Goal: Communication & Community: Answer question/provide support

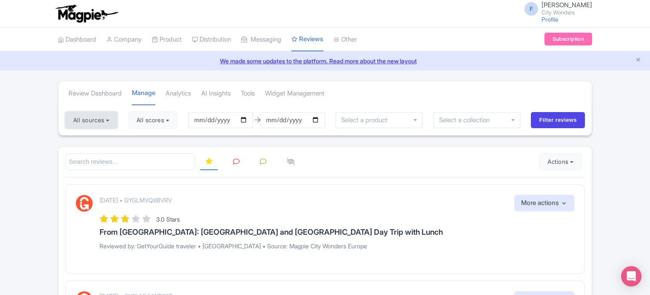
click at [95, 117] on button "All sources" at bounding box center [91, 120] width 52 height 17
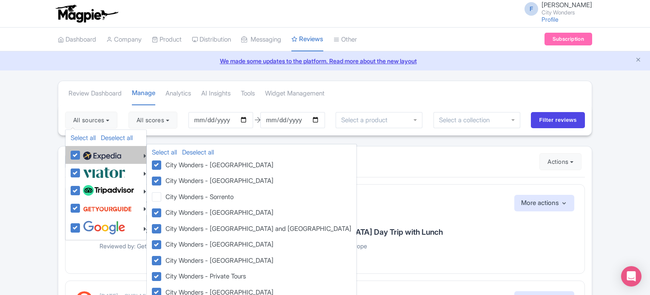
drag, startPoint x: 74, startPoint y: 154, endPoint x: 74, endPoint y: 161, distance: 6.8
click at [81, 155] on label at bounding box center [101, 155] width 40 height 14
click at [81, 153] on input "checkbox" at bounding box center [84, 151] width 6 height 6
checkbox input "false"
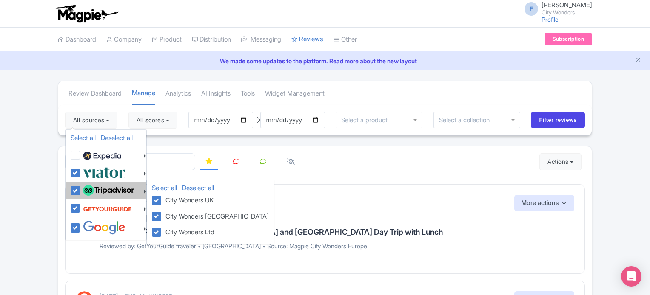
drag, startPoint x: 74, startPoint y: 173, endPoint x: 74, endPoint y: 189, distance: 15.7
click at [81, 173] on label at bounding box center [103, 173] width 45 height 14
click at [81, 171] on input "checkbox" at bounding box center [84, 169] width 6 height 6
checkbox input "false"
click at [81, 189] on label at bounding box center [107, 191] width 53 height 14
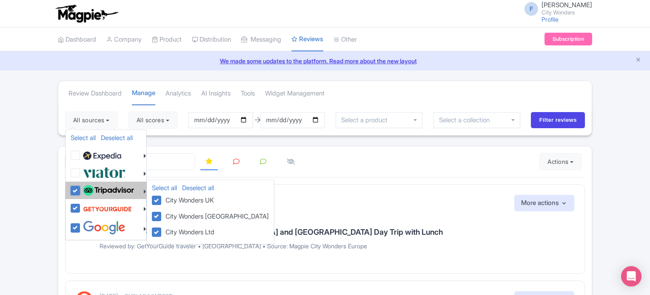
click at [81, 189] on input "checkbox" at bounding box center [84, 187] width 6 height 6
checkbox input "false"
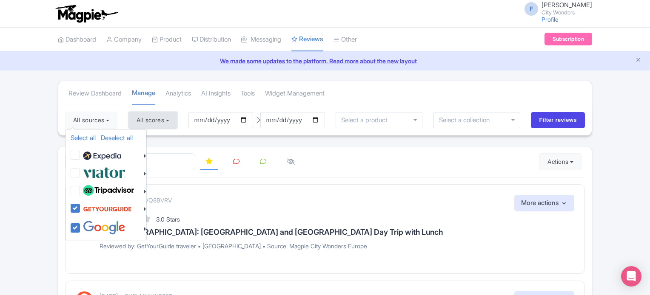
click at [156, 122] on button "All scores" at bounding box center [152, 120] width 49 height 17
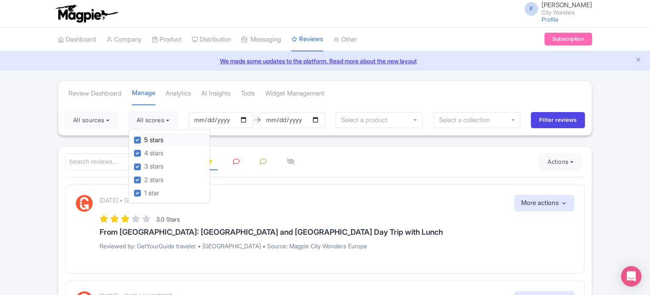
click at [144, 140] on label "5 stars" at bounding box center [153, 141] width 19 height 10
click at [144, 140] on input "5 stars" at bounding box center [147, 138] width 6 height 6
checkbox input "false"
click at [144, 150] on label "4 stars" at bounding box center [153, 154] width 19 height 10
click at [144, 150] on input "4 stars" at bounding box center [147, 151] width 6 height 6
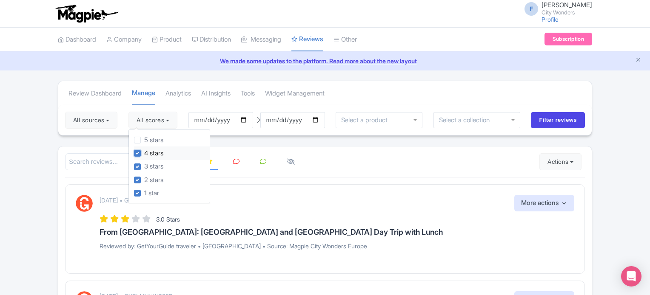
checkbox input "false"
click at [542, 116] on input "Filter reviews" at bounding box center [558, 120] width 54 height 16
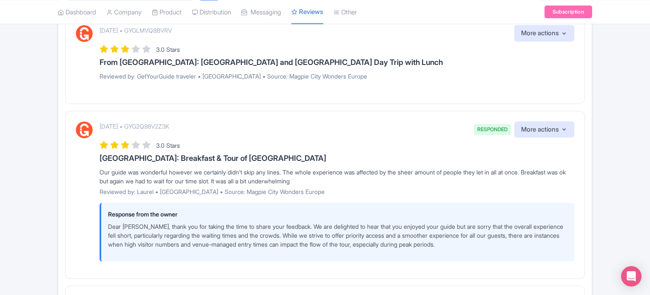
scroll to position [43, 0]
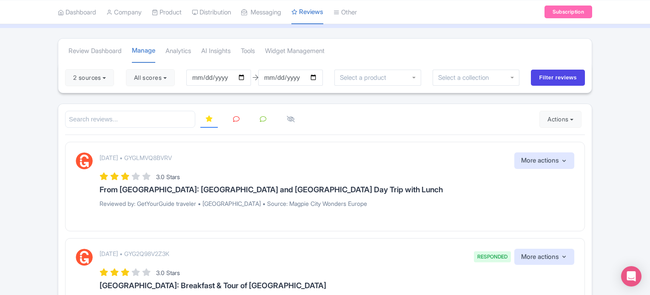
click at [235, 119] on icon at bounding box center [236, 119] width 6 height 6
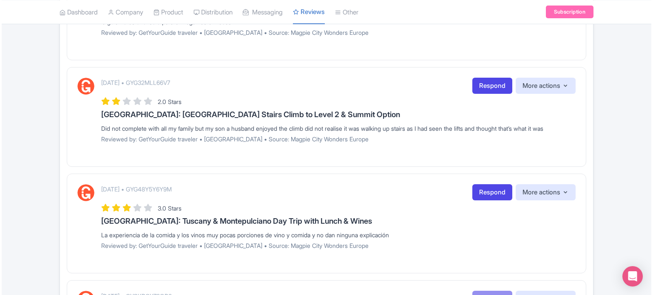
scroll to position [95, 0]
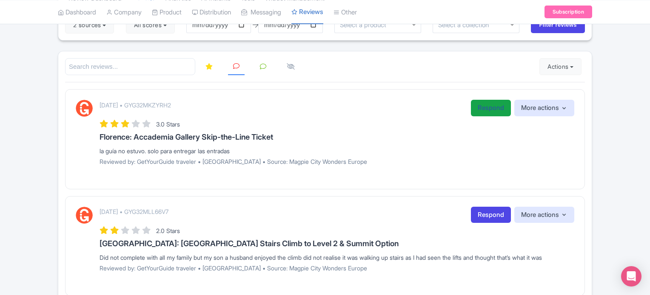
click at [485, 109] on link "Respond" at bounding box center [491, 108] width 40 height 17
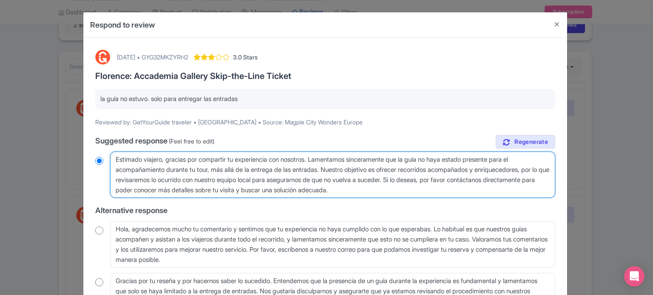
drag, startPoint x: 403, startPoint y: 189, endPoint x: 99, endPoint y: 148, distance: 306.4
click at [99, 148] on div "true Suggested response (Feel free to edit) Estimado viajero, gracias por compa…" at bounding box center [325, 227] width 460 height 185
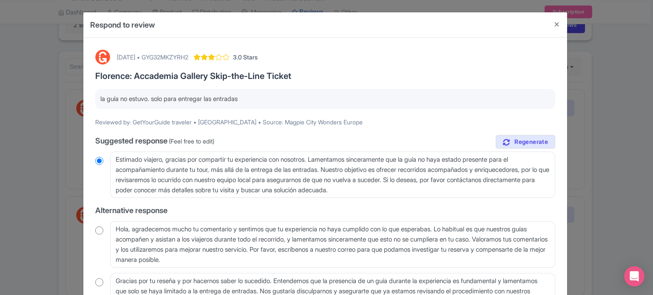
click at [188, 55] on div "October 06, 2025 • GYG32MKZYRH2" at bounding box center [152, 57] width 71 height 9
copy div "GYG32MKZYRH2"
drag, startPoint x: 99, startPoint y: 97, endPoint x: 246, endPoint y: 97, distance: 146.2
click at [246, 97] on p "la guía no estuvo. solo para entregar las entradas" at bounding box center [325, 99] width 450 height 10
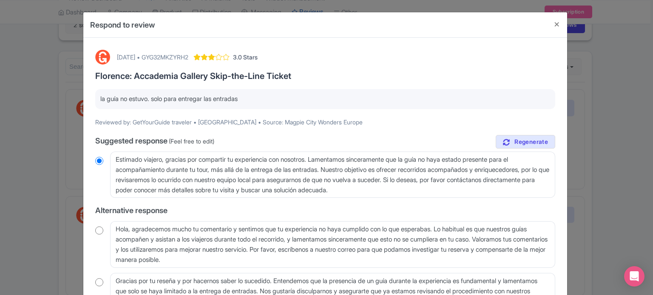
copy p "la guía no estuvo. solo para entregar las entradas"
click at [188, 57] on div "October 06, 2025 • GYG32MKZYRH2" at bounding box center [152, 57] width 71 height 9
copy div "GYG32MKZYRH2"
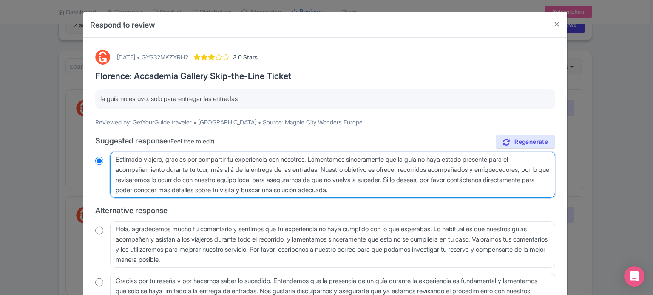
click at [384, 168] on textarea "Estimado viajero, gracias por compartir tu experiencia con nosotros. Lamentamos…" at bounding box center [332, 175] width 445 height 47
drag, startPoint x: 321, startPoint y: 159, endPoint x: 434, endPoint y: 177, distance: 115.0
click at [434, 177] on textarea "Estimado viajero, gracias por compartir tu experiencia con nosotros. Lamentamos…" at bounding box center [332, 175] width 445 height 47
paste textarea "Revisé tu reserva y habías reservado la opción “Solo Entradas” es decir sin guí…"
type textarea "Estimado viajero, gracias por compartir tu experiencia con nosotros. Revisé tu …"
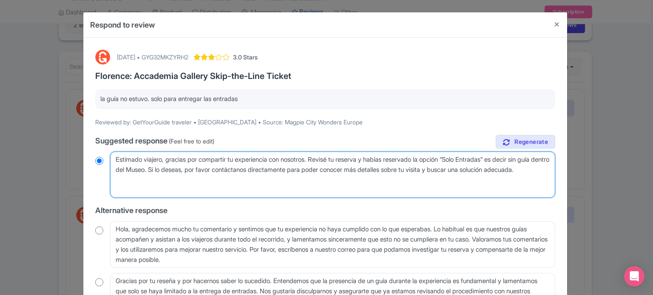
radio input "true"
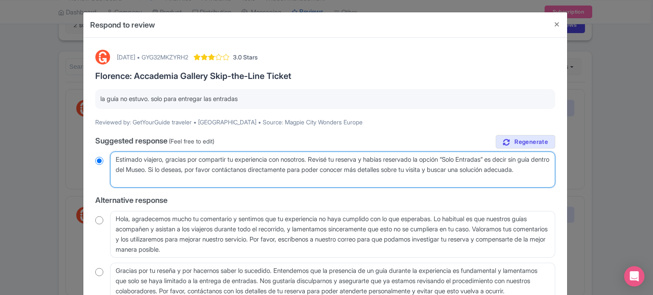
type textarea "Estimado viajero, gracias por compartir tu experiencia con nosotros. Revisé tu …"
radio input "true"
drag, startPoint x: 255, startPoint y: 179, endPoint x: 478, endPoint y: 170, distance: 223.4
click at [478, 170] on textarea "Estimado viajero, gracias por compartir tu experiencia con nosotros. Lamentamos…" at bounding box center [332, 170] width 445 height 37
type textarea "Estimado viajero, gracias por compartir tu experiencia con nosotros. Revisé tu …"
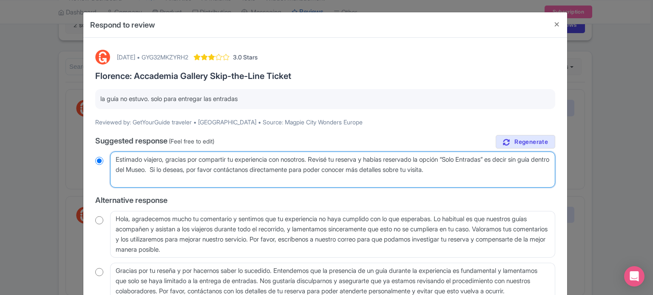
radio input "true"
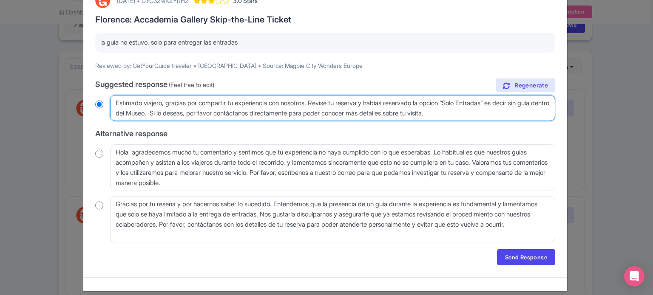
scroll to position [65, 0]
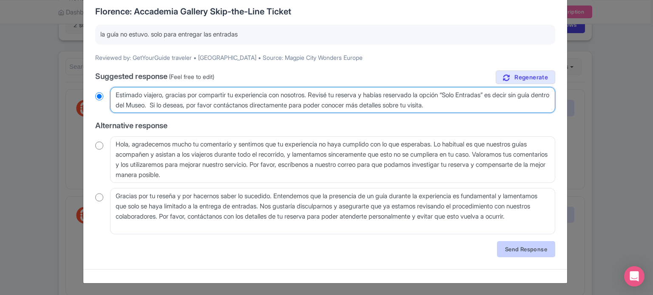
type textarea "Estimado viajero, gracias por compartir tu experiencia con nosotros. Revisé tu …"
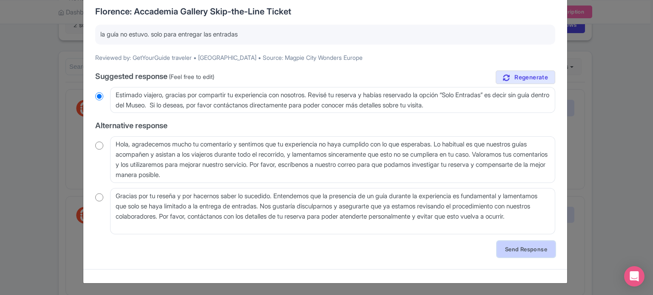
click at [522, 246] on link "Send Response" at bounding box center [526, 249] width 58 height 16
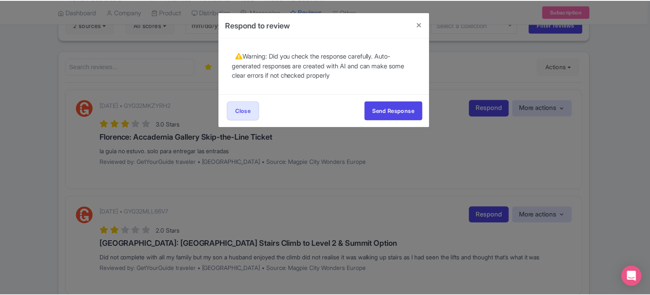
scroll to position [0, 0]
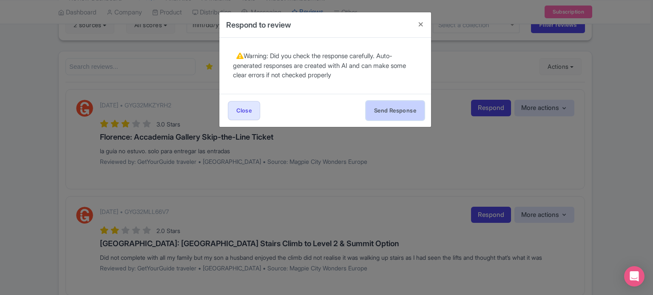
click at [377, 114] on button "Send Response" at bounding box center [395, 110] width 58 height 19
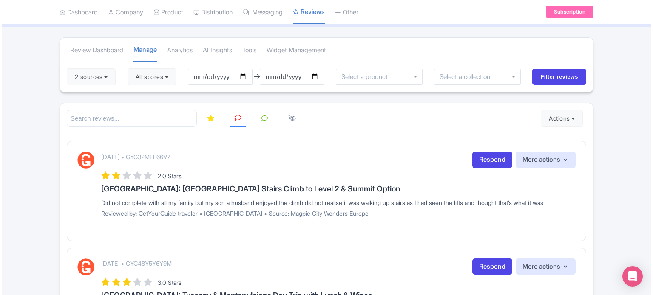
scroll to position [85, 0]
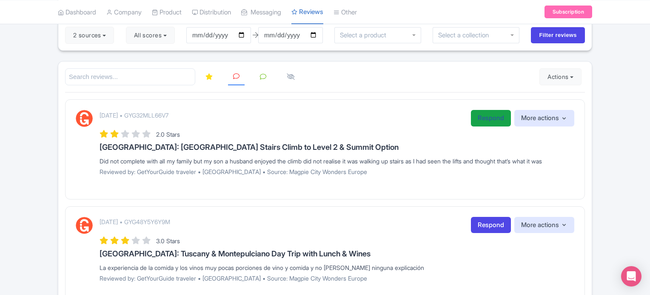
click at [483, 114] on link "Respond" at bounding box center [491, 118] width 40 height 17
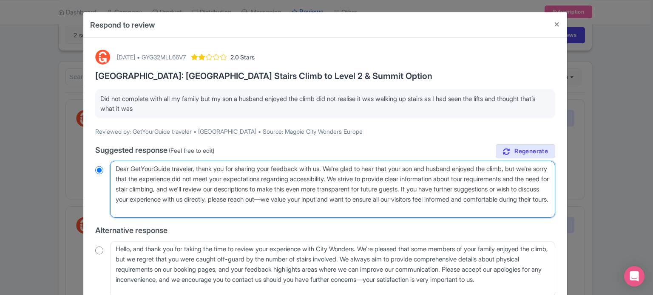
drag, startPoint x: 115, startPoint y: 167, endPoint x: 196, endPoint y: 165, distance: 81.2
click at [196, 165] on textarea "Dear GetYourGuide traveler, thank you for sharing your feedback with us. We're …" at bounding box center [332, 189] width 445 height 57
type textarea "H, thank you for sharing your feedback with us. We're glad to hear that your so…"
radio input "true"
type textarea "He, thank you for sharing your feedback with us. We're glad to hear that your s…"
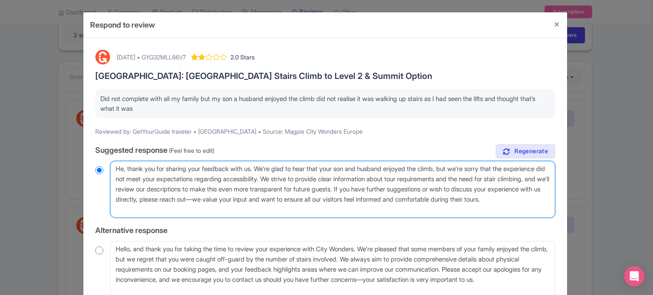
radio input "true"
type textarea "Hel, thank you for sharing your feedback with us. We're glad to hear that your …"
radio input "true"
type textarea "Hell, thank you for sharing your feedback with us. We're glad to hear that your…"
radio input "true"
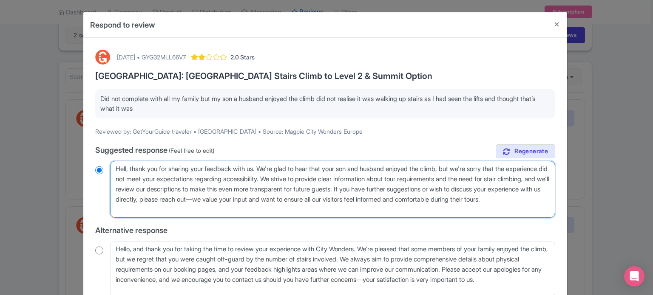
type textarea "Hello, thank you for sharing your feedback with us. We're glad to hear that you…"
radio input "true"
drag, startPoint x: 430, startPoint y: 190, endPoint x: 429, endPoint y: 205, distance: 14.9
click at [429, 205] on textarea "Dear GetYourGuide traveler, thank you for sharing your feedback with us. We're …" at bounding box center [332, 189] width 445 height 57
type textarea "Hello, thank you for sharing your feedback with us. We're glad to hear that you…"
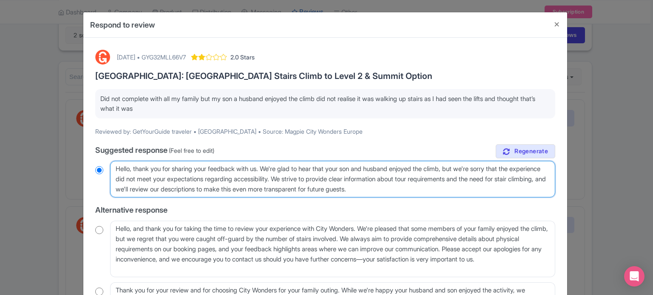
radio input "true"
click at [140, 187] on textarea "Dear GetYourGuide traveler, thank you for sharing your feedback with us. We're …" at bounding box center [332, 179] width 445 height 37
type textarea "Hello, thank you for sharing your feedback with us. We're glad to hear that you…"
radio input "true"
type textarea "Hello, thank you for sharing your feedback with us. We're glad to hear that you…"
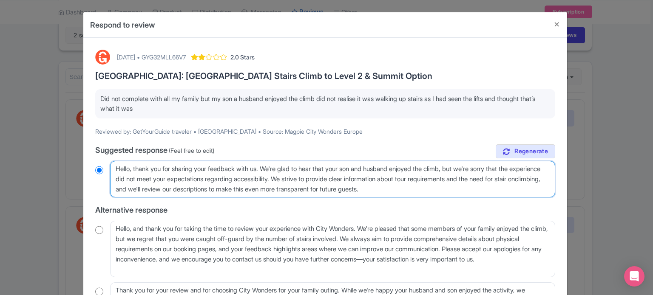
radio input "true"
type textarea "Hello, thank you for sharing your feedback with us. We're glad to hear that you…"
radio input "true"
type textarea "Hello, thank you for sharing your feedback with us. We're glad to hear that you…"
radio input "true"
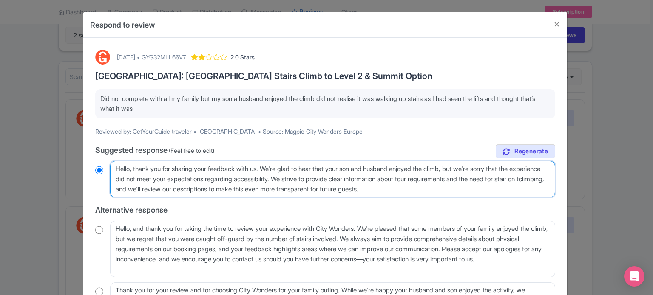
type textarea "Hello, thank you for sharing your feedback with us. We're glad to hear that you…"
radio input "true"
type textarea "Hello, thank you for sharing your feedback with us. We're glad to hear that you…"
radio input "true"
type textarea "Hello, thank you for sharing your feedback with us. We're glad to hear that you…"
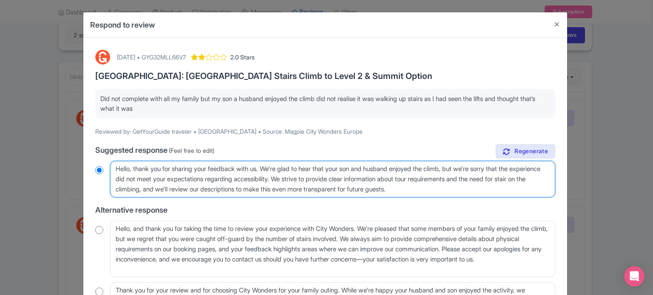
radio input "true"
type textarea "Hello, thank you for sharing your feedback with us. We're glad to hear that you…"
radio input "true"
click at [137, 187] on textarea "Dear GetYourGuide traveler, thank you for sharing your feedback with us. We're …" at bounding box center [332, 179] width 445 height 37
type textarea "Hello, thank you for sharing your feedback with us. We're glad to hear that you…"
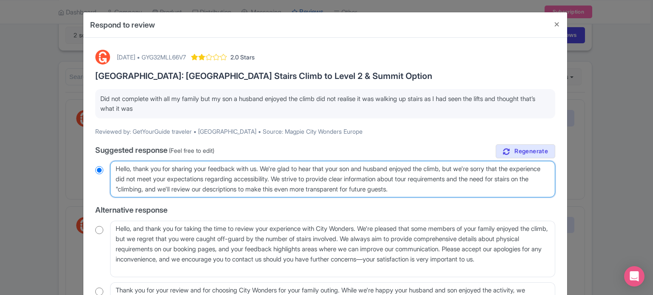
radio input "true"
click at [190, 189] on textarea "Dear GetYourGuide traveler, thank you for sharing your feedback with us. We're …" at bounding box center [332, 179] width 445 height 37
type textarea "Hello, thank you for sharing your feedback with us. We're glad to hear that you…"
radio input "true"
type textarea "Hello, thank you for sharing your feedback with us. We're glad to hear that you…"
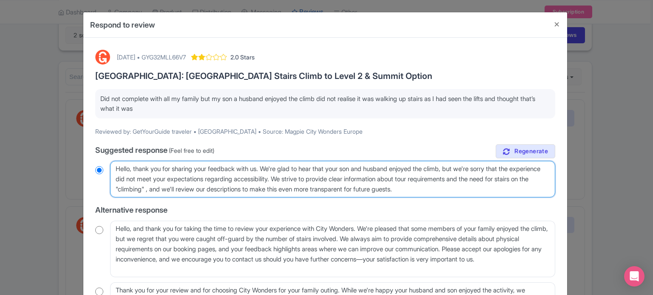
radio input "true"
type textarea "Hello, thank you for sharing your feedback with us. We're glad to hear that you…"
radio input "true"
type textarea "Hello, thank you for sharing your feedback with us. We're glad to hear that you…"
radio input "true"
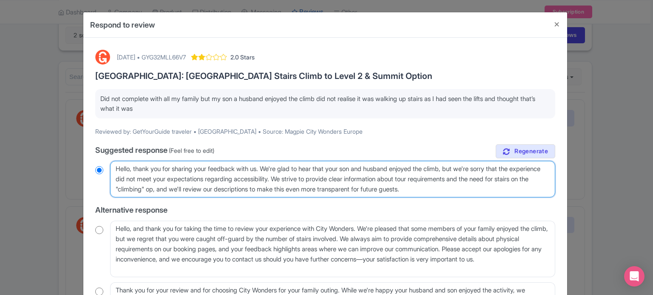
type textarea "Hello, thank you for sharing your feedback with us. We're glad to hear that you…"
radio input "true"
type textarea "Hello, thank you for sharing your feedback with us. We're glad to hear that you…"
radio input "true"
type textarea "Hello, thank you for sharing your feedback with us. We're glad to hear that you…"
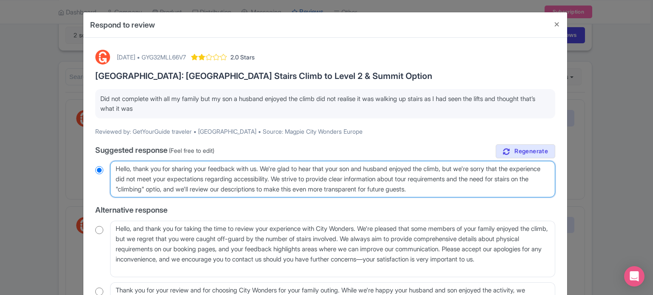
radio input "true"
type textarea "Hello, thank you for sharing your feedback with us. We're glad to hear that you…"
radio input "true"
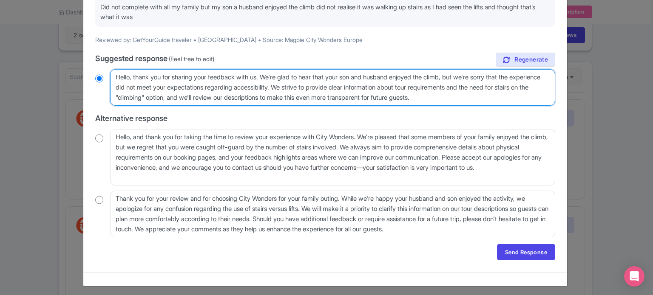
scroll to position [94, 0]
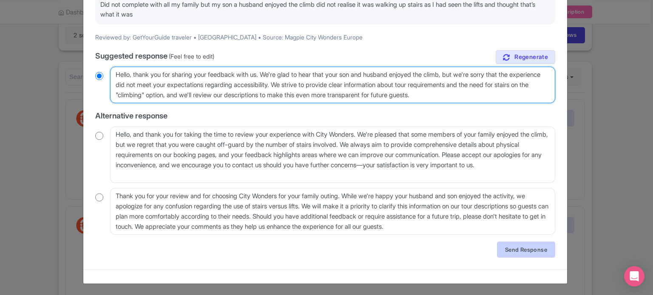
type textarea "Hello, thank you for sharing your feedback with us. We're glad to hear that you…"
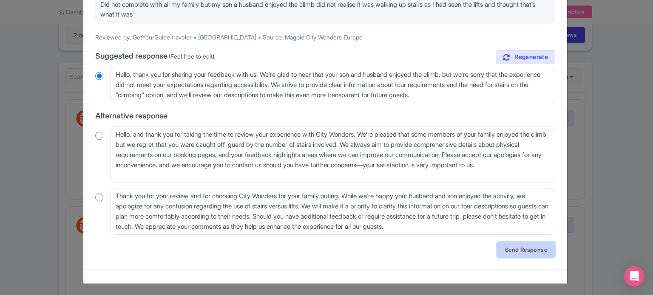
click at [511, 250] on link "Send Response" at bounding box center [526, 250] width 58 height 16
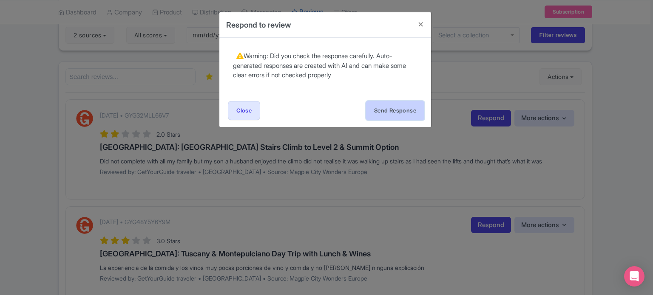
click at [397, 117] on button "Send Response" at bounding box center [395, 110] width 58 height 19
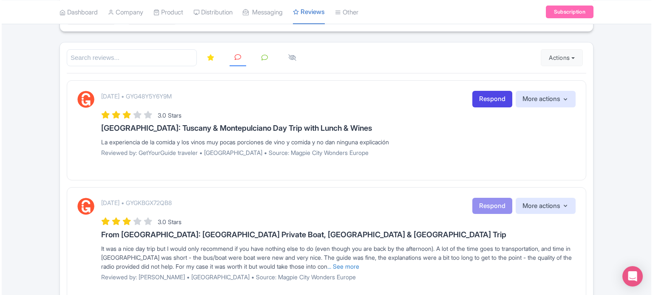
scroll to position [128, 0]
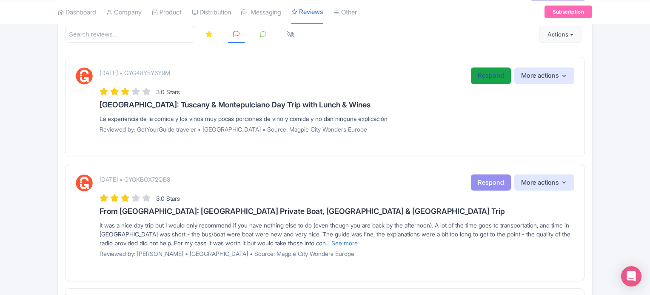
click at [489, 77] on link "Respond" at bounding box center [491, 76] width 40 height 17
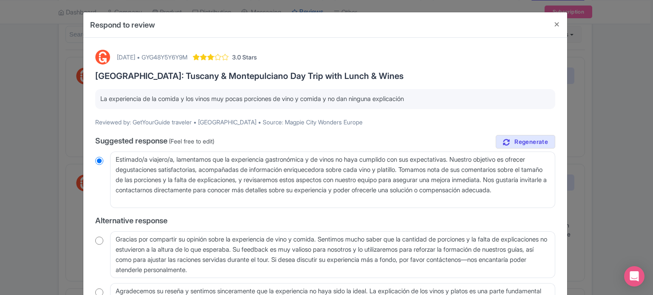
drag, startPoint x: 99, startPoint y: 98, endPoint x: 423, endPoint y: 98, distance: 324.4
click at [423, 98] on p "La experiencia de la comida y los vinos muy pocas porciones de vino y comida y …" at bounding box center [325, 99] width 450 height 10
copy p "La experiencia de la comida y los vinos muy pocas porciones de vino y comida y …"
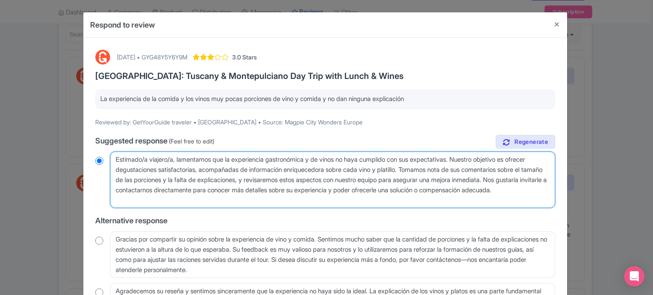
drag, startPoint x: 196, startPoint y: 202, endPoint x: 108, endPoint y: 162, distance: 96.4
click at [108, 162] on div "Estimado/a viajero/a, lamentamos que la experiencia gastronómica y de vinos no …" at bounding box center [325, 180] width 460 height 57
radio input "true"
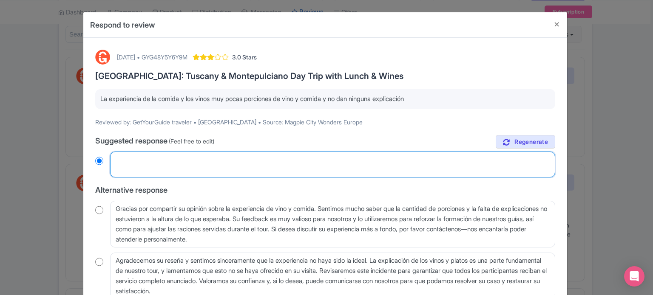
radio input "true"
paste textarea "Hola, lamentamos que la experiencia gastronómica y de vinos no haya cumplido co…"
type textarea "Hola, lamentamos que la experiencia gastronómica y de vinos no haya cumplido co…"
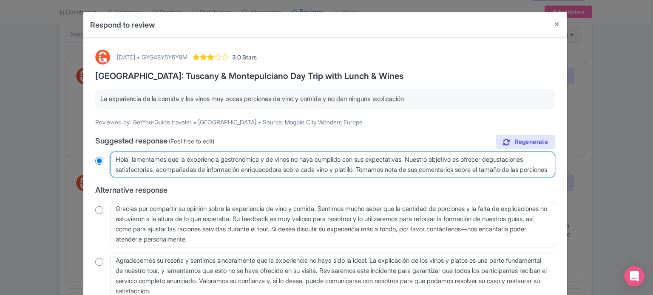
radio input "true"
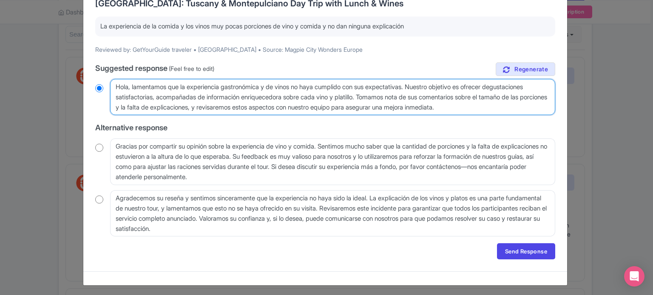
scroll to position [75, 0]
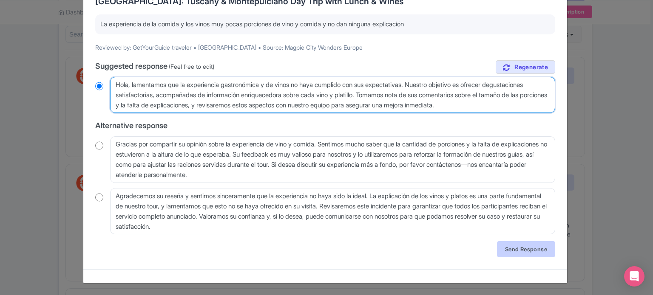
type textarea "Hola, lamentamos que la experiencia gastronómica y de vinos no haya cumplido co…"
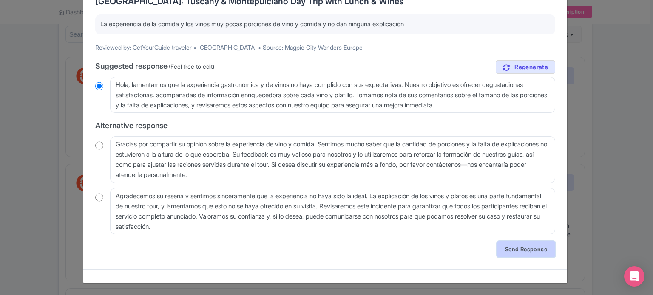
click at [519, 244] on link "Send Response" at bounding box center [526, 249] width 58 height 16
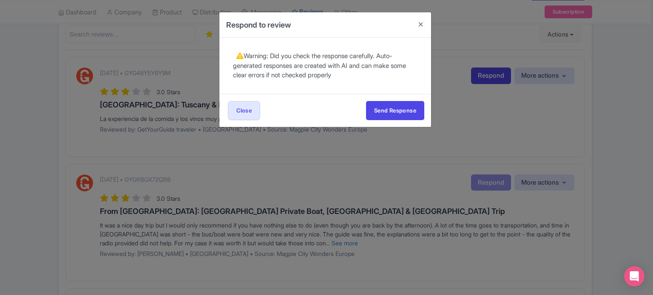
scroll to position [0, 0]
click at [401, 114] on button "Send Response" at bounding box center [395, 110] width 58 height 19
